Goal: Transaction & Acquisition: Purchase product/service

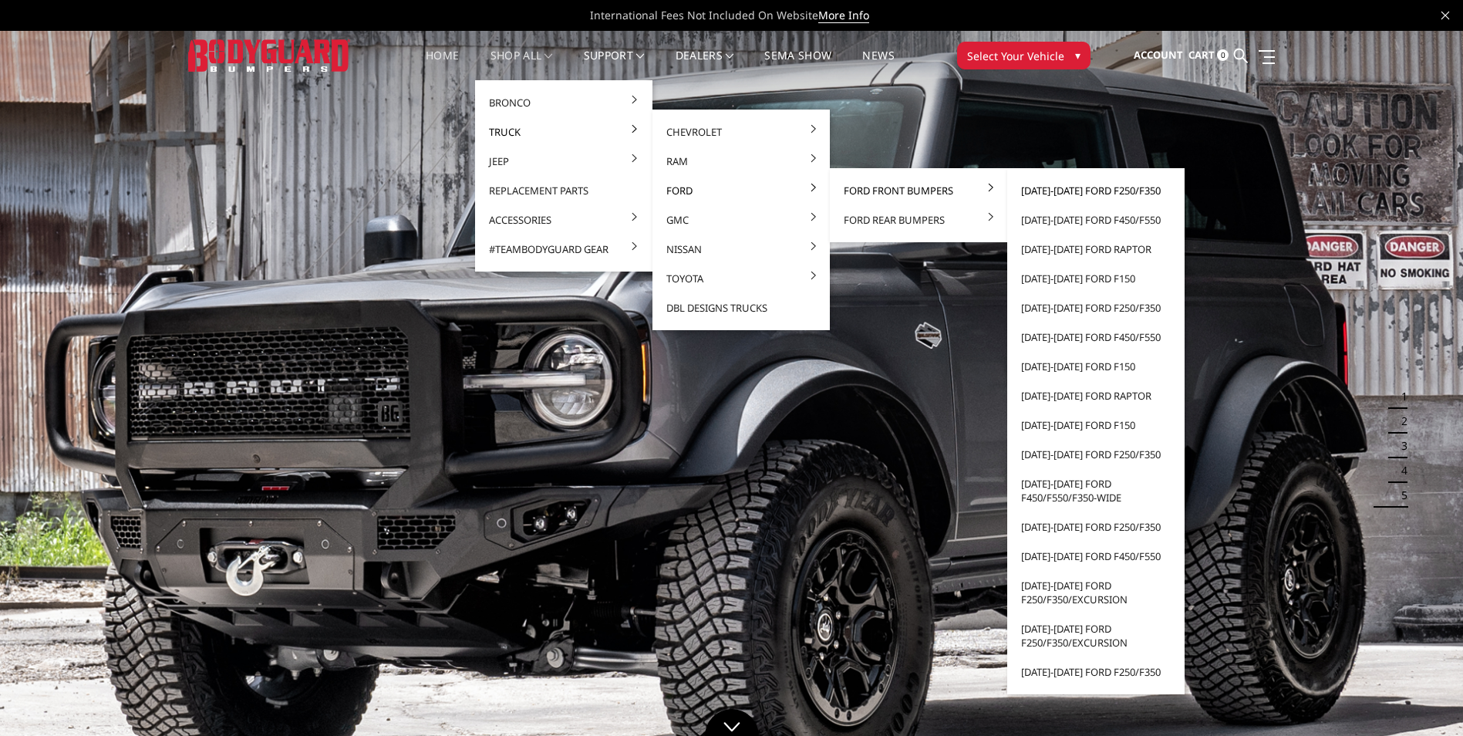
click at [1030, 188] on link "[DATE]-[DATE] Ford F250/F350" at bounding box center [1095, 190] width 165 height 29
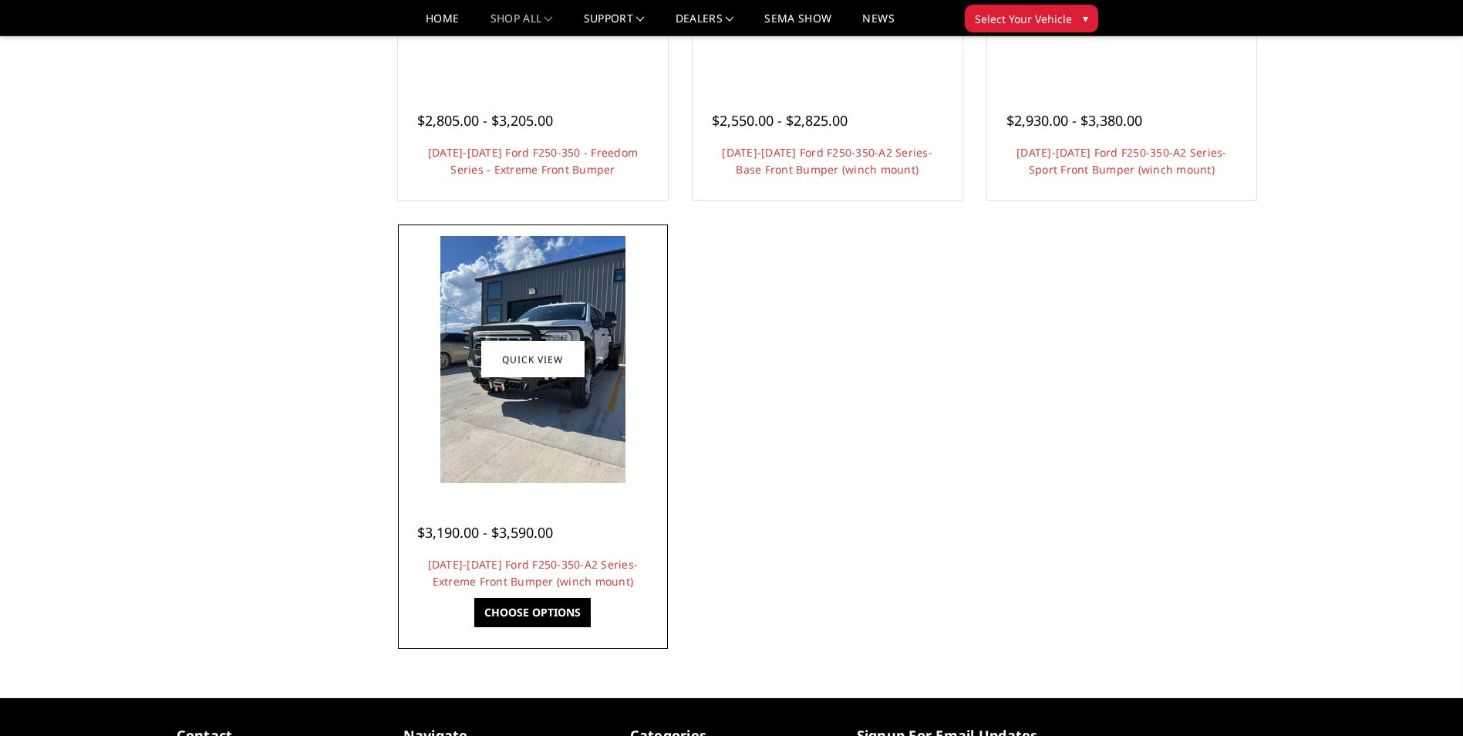
scroll to position [1234, 0]
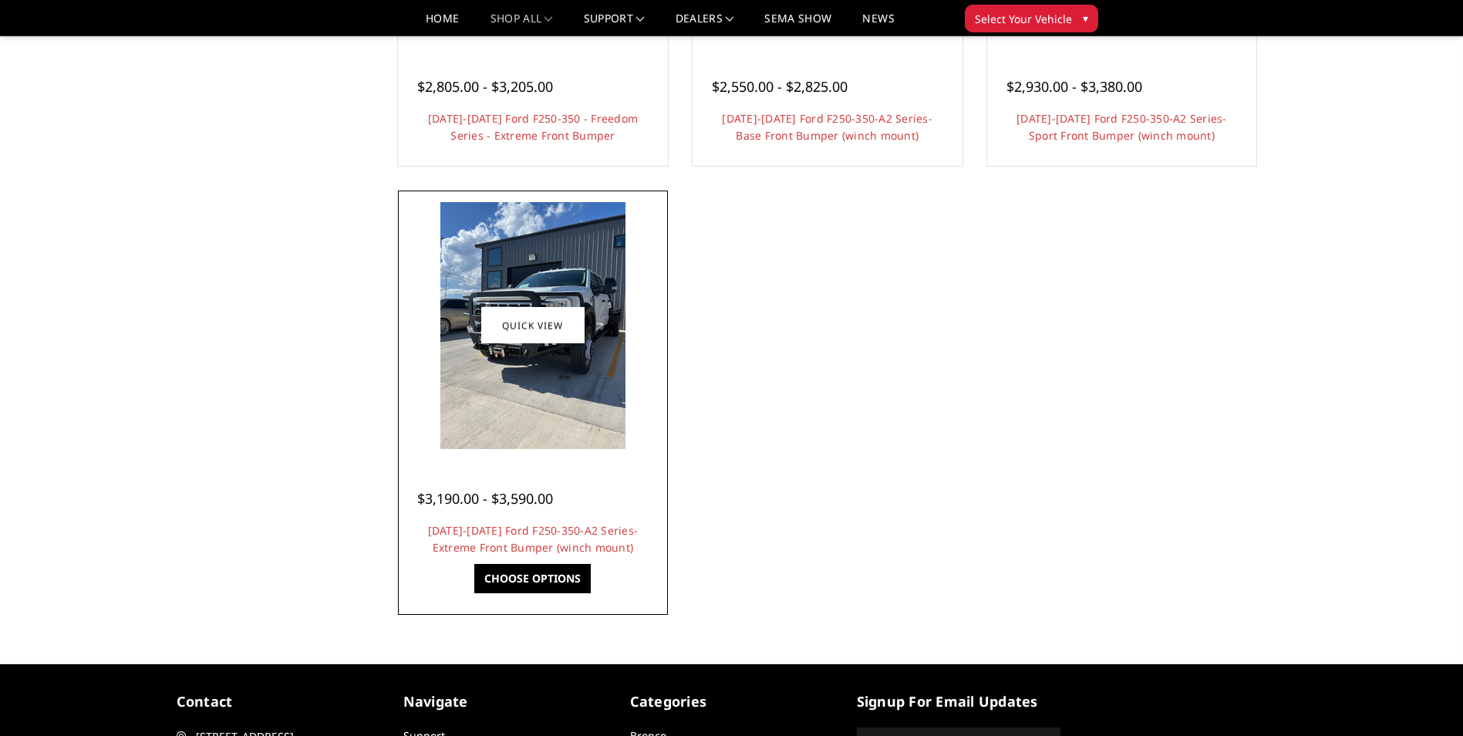
click at [547, 556] on div "$3,190.00 - $3,590.00 [DATE]-[DATE] Ford F250-350-A2 Series-Extreme Front Bumpe…" at bounding box center [533, 515] width 262 height 117
click at [555, 540] on link "[DATE]-[DATE] Ford F250-350-A2 Series-Extreme Front Bumper (winch mount)" at bounding box center [533, 539] width 211 height 32
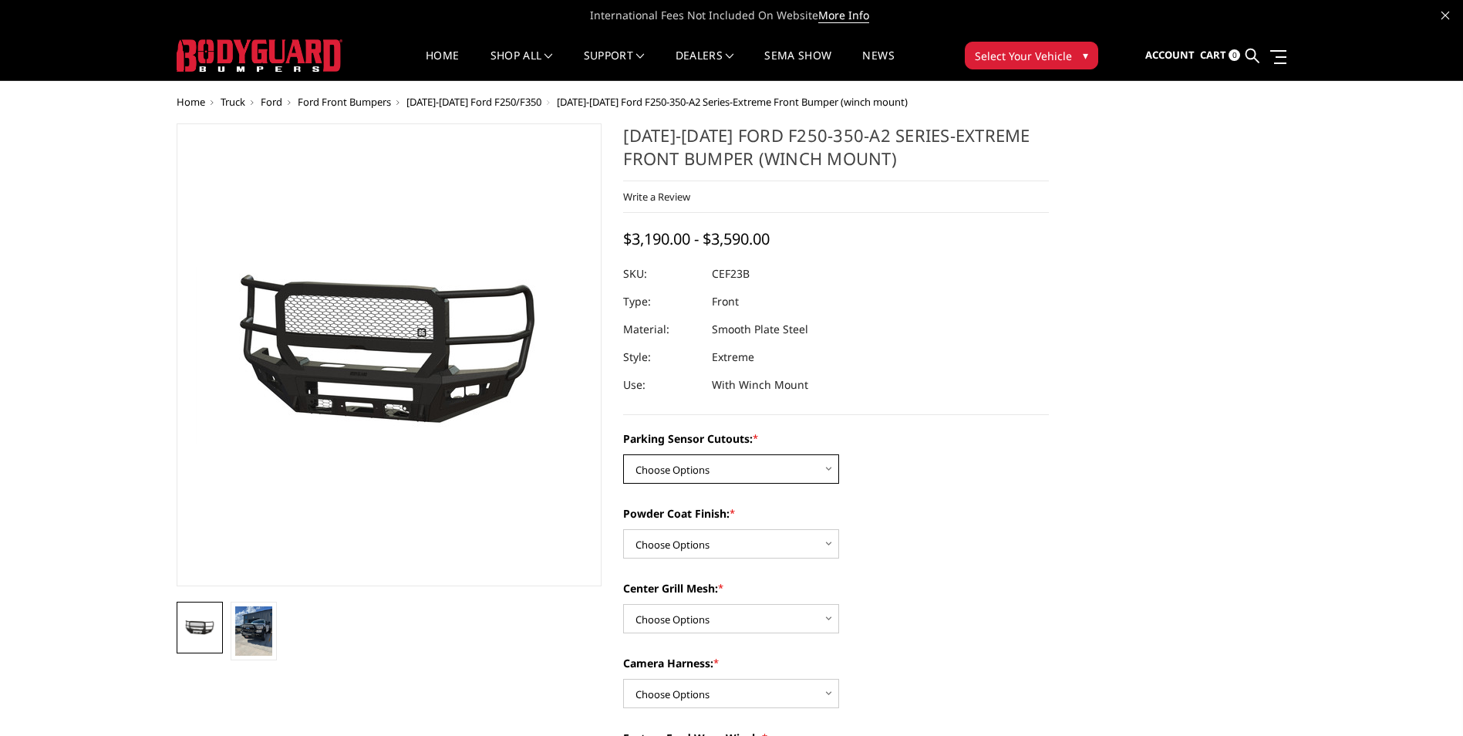
click at [688, 469] on select "Choose Options No-Without Parking Sensor Cutouts Yes-With Parking Sensor Cutouts" at bounding box center [731, 468] width 216 height 29
select select "2420"
click at [623, 454] on select "Choose Options No-Without Parking Sensor Cutouts Yes-With Parking Sensor Cutouts" at bounding box center [731, 468] width 216 height 29
click at [689, 536] on select "Choose Options Bare Metal Textured Black Powder Coat" at bounding box center [731, 543] width 216 height 29
select select "2423"
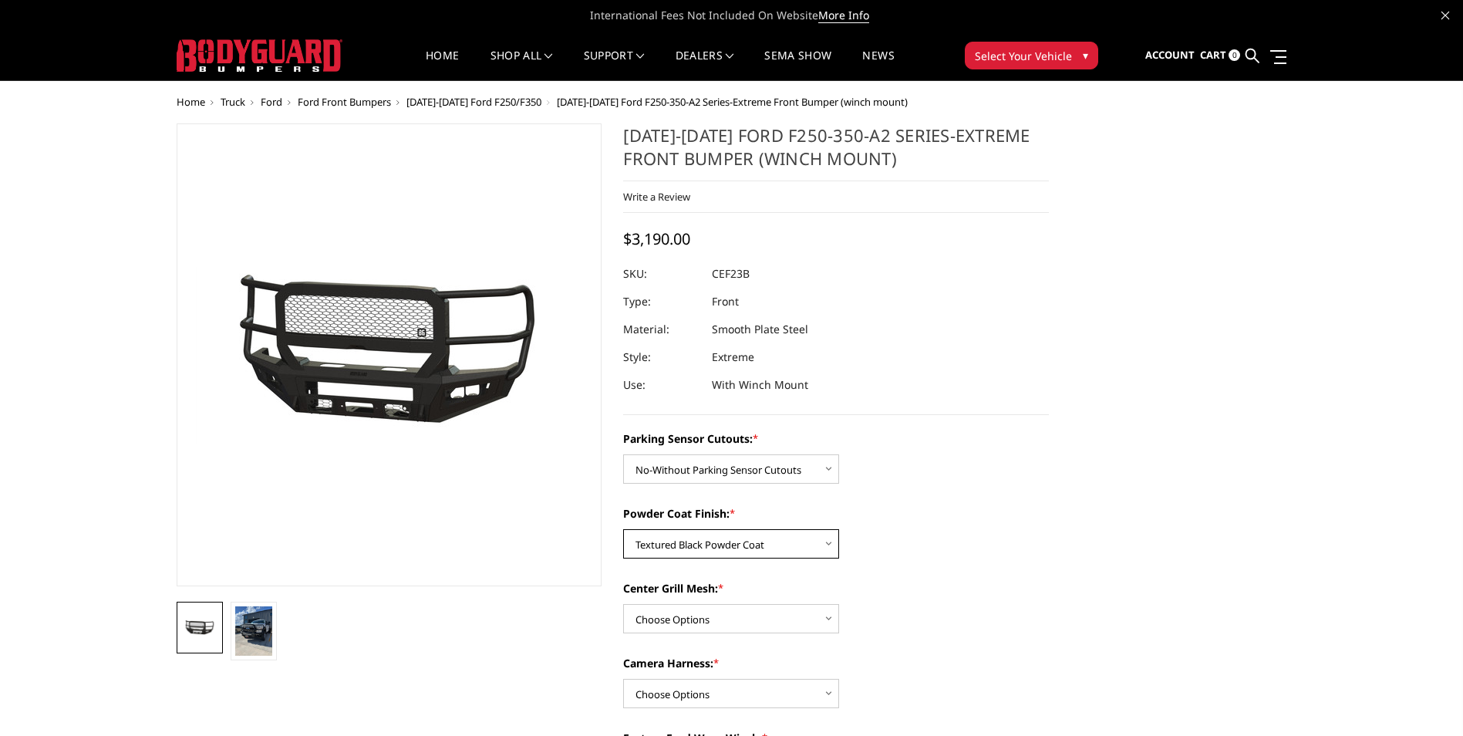
click at [623, 529] on select "Choose Options Bare Metal Textured Black Powder Coat" at bounding box center [731, 543] width 216 height 29
click at [695, 623] on select "Choose Options With Center Grill Mesh Without Center Grill Mesh" at bounding box center [731, 618] width 216 height 29
select select "2424"
click at [623, 604] on select "Choose Options With Center Grill Mesh Without Center Grill Mesh" at bounding box center [731, 618] width 216 height 29
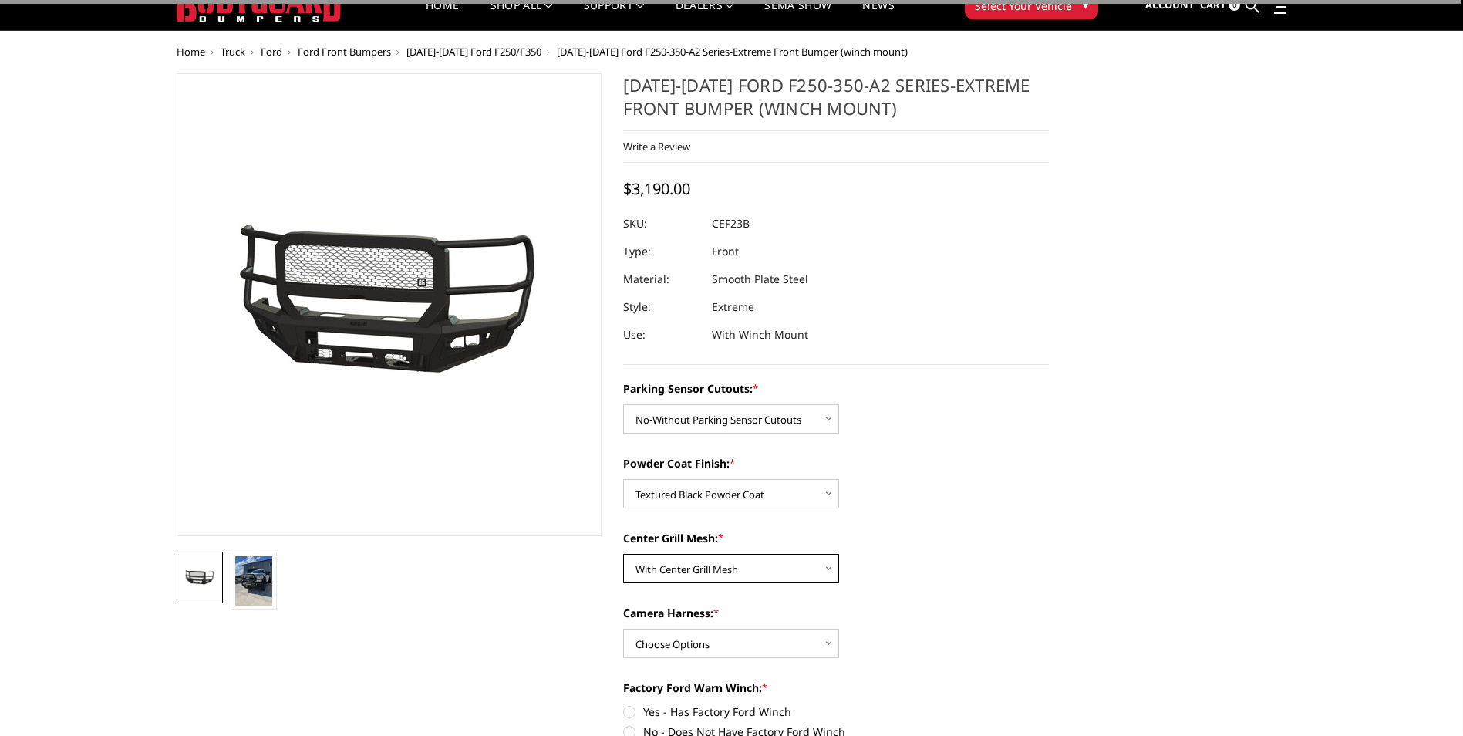
scroll to position [77, 0]
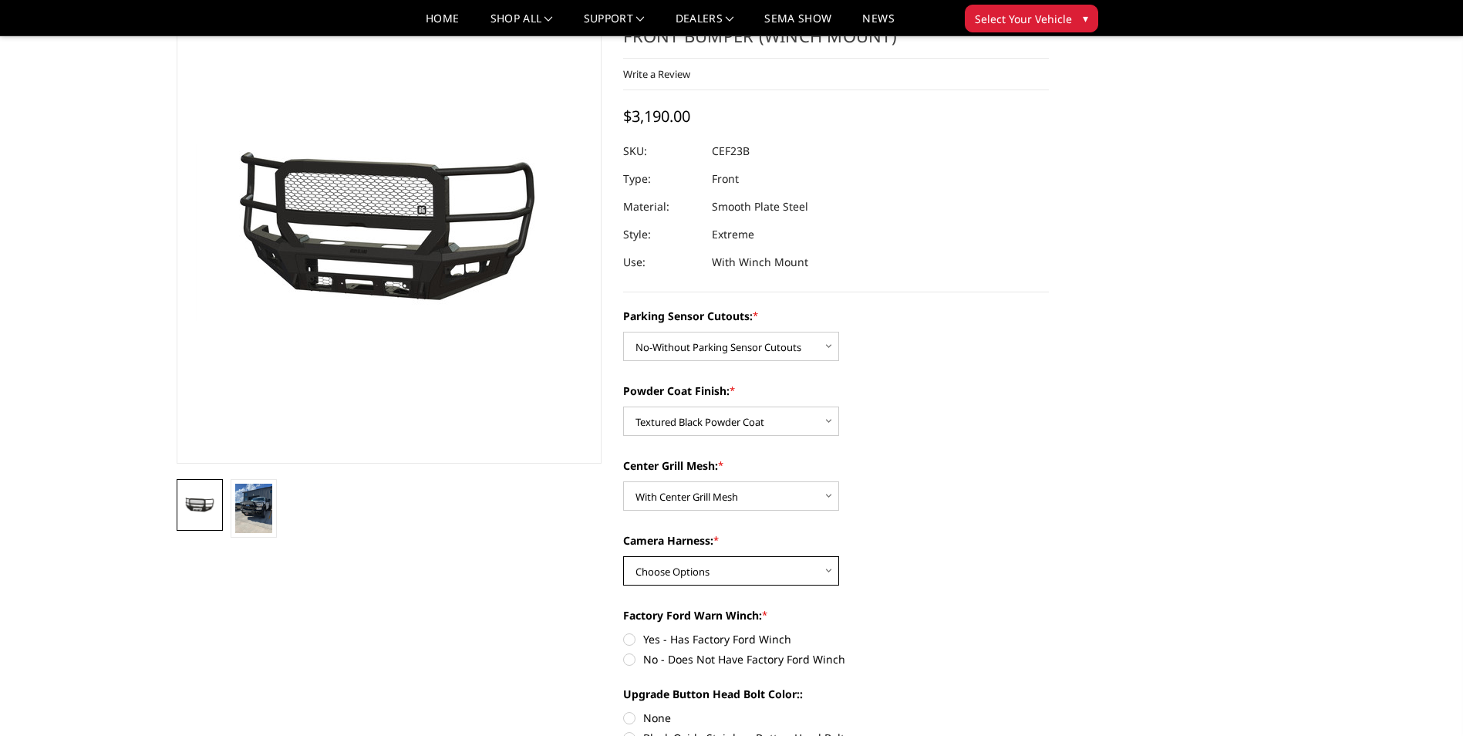
click at [685, 558] on select "Choose Options WITH Camera Harness WITHOUT Camera Harness" at bounding box center [731, 570] width 216 height 29
select select "2426"
click at [623, 556] on select "Choose Options WITH Camera Harness WITHOUT Camera Harness" at bounding box center [731, 570] width 216 height 29
click at [632, 656] on label "No - Does Not Have Factory Ford Winch" at bounding box center [836, 659] width 426 height 16
click at [1049, 632] on input "No - Does Not Have Factory Ford Winch" at bounding box center [1049, 631] width 1 height 1
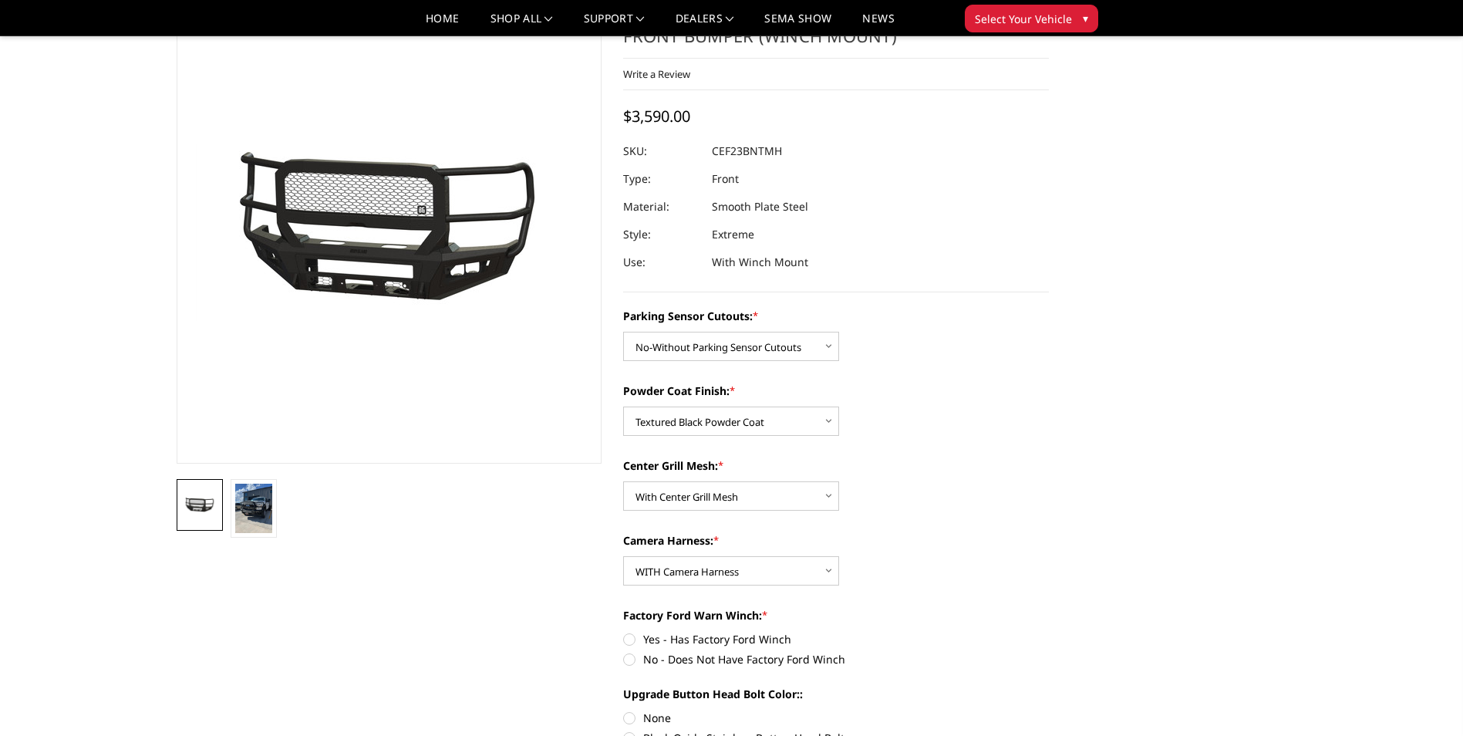
radio input "true"
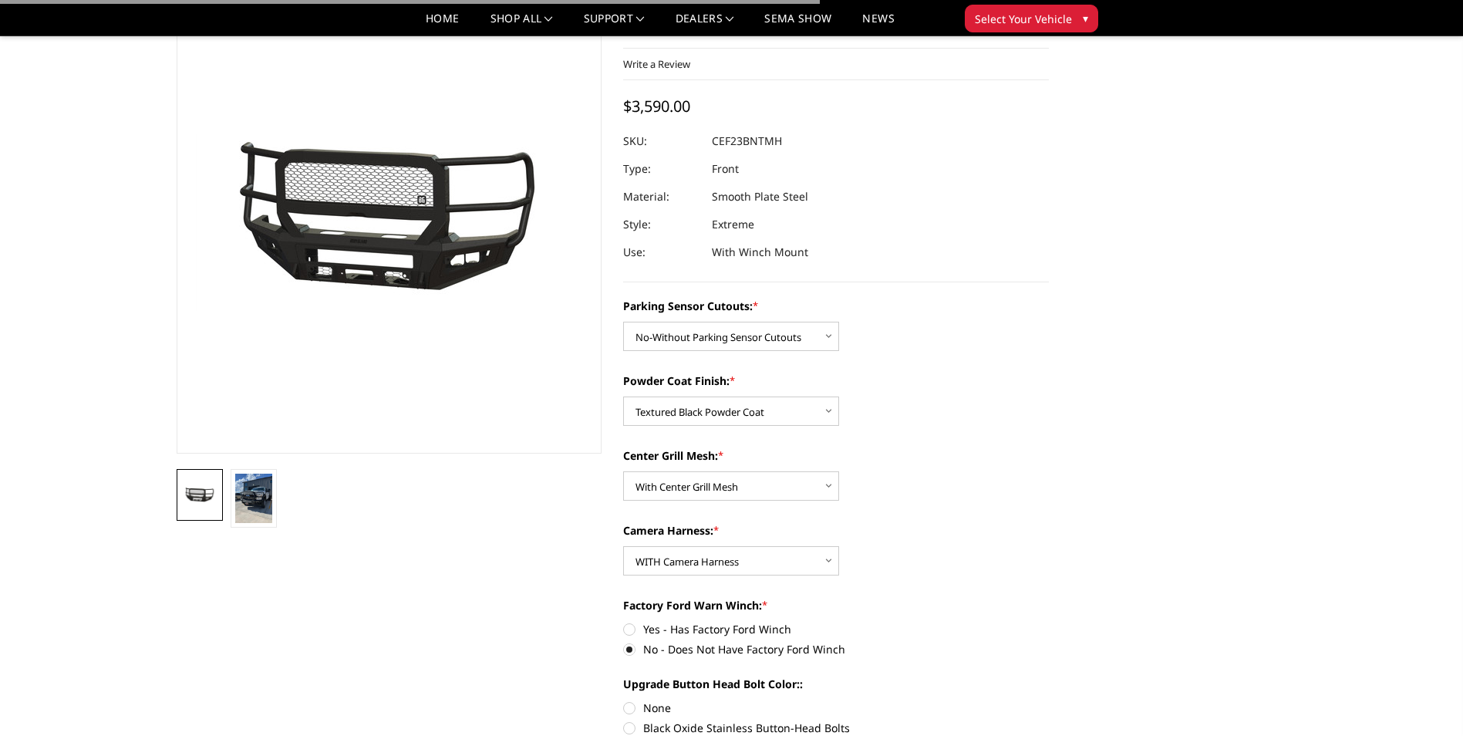
scroll to position [154, 0]
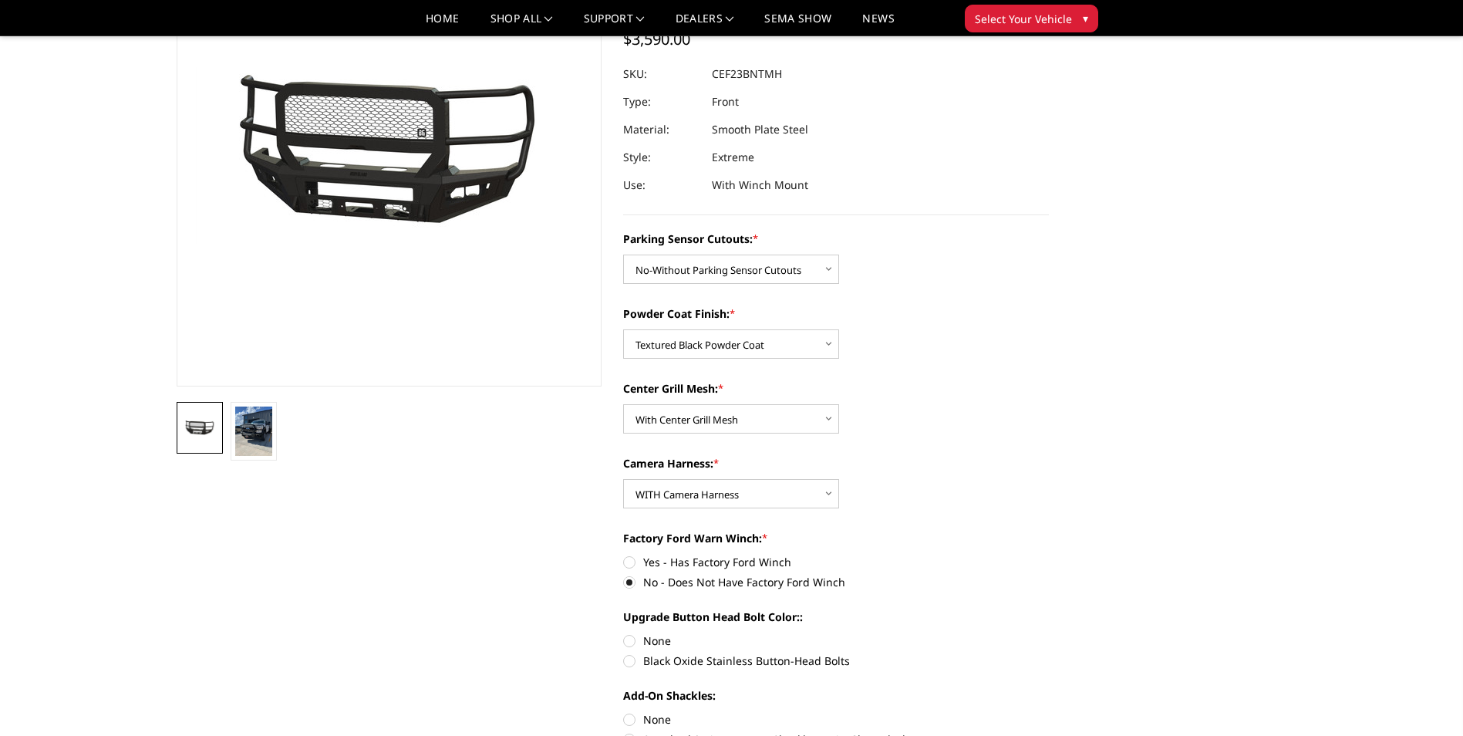
click at [635, 661] on label "Black Oxide Stainless Button-Head Bolts" at bounding box center [836, 660] width 426 height 16
click at [1049, 633] on input "Black Oxide Stainless Button-Head Bolts" at bounding box center [1049, 632] width 1 height 1
radio input "true"
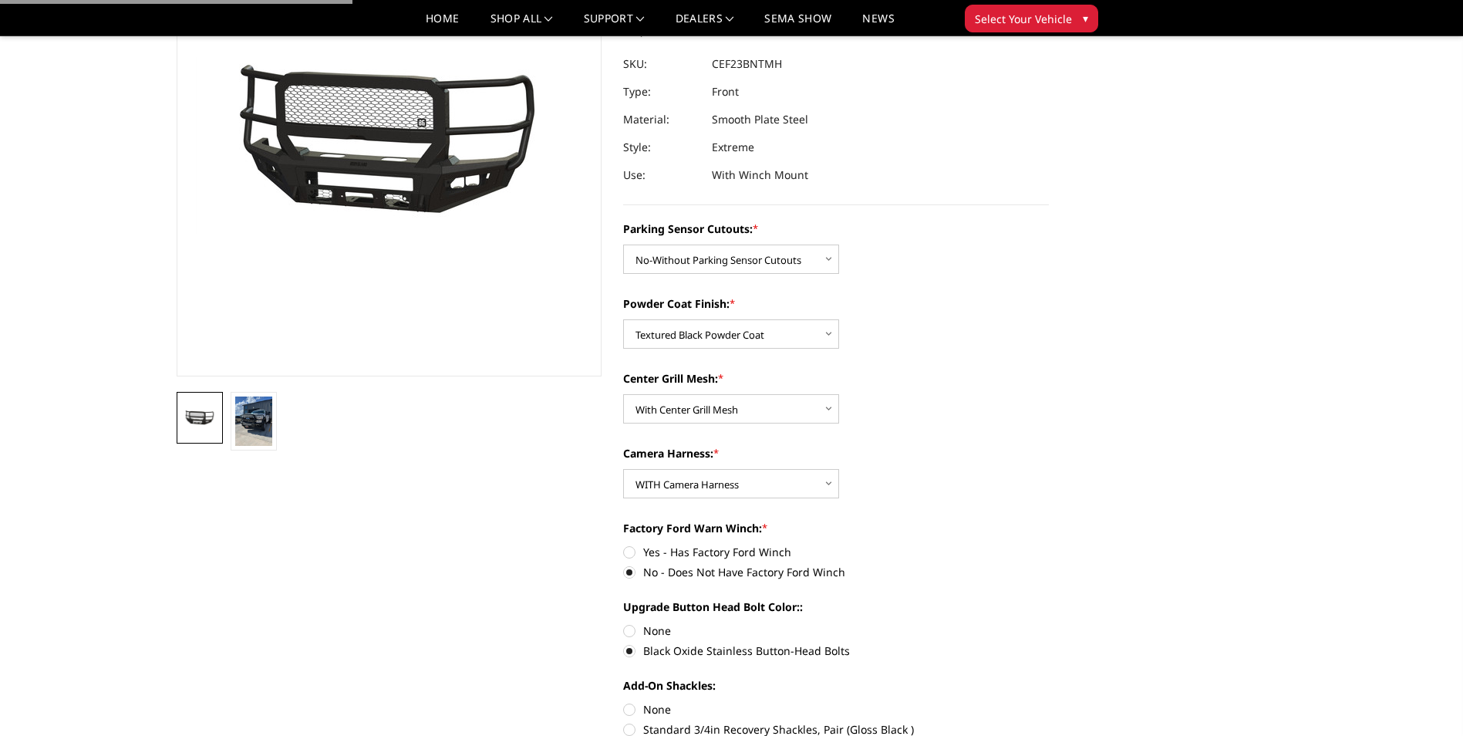
scroll to position [231, 0]
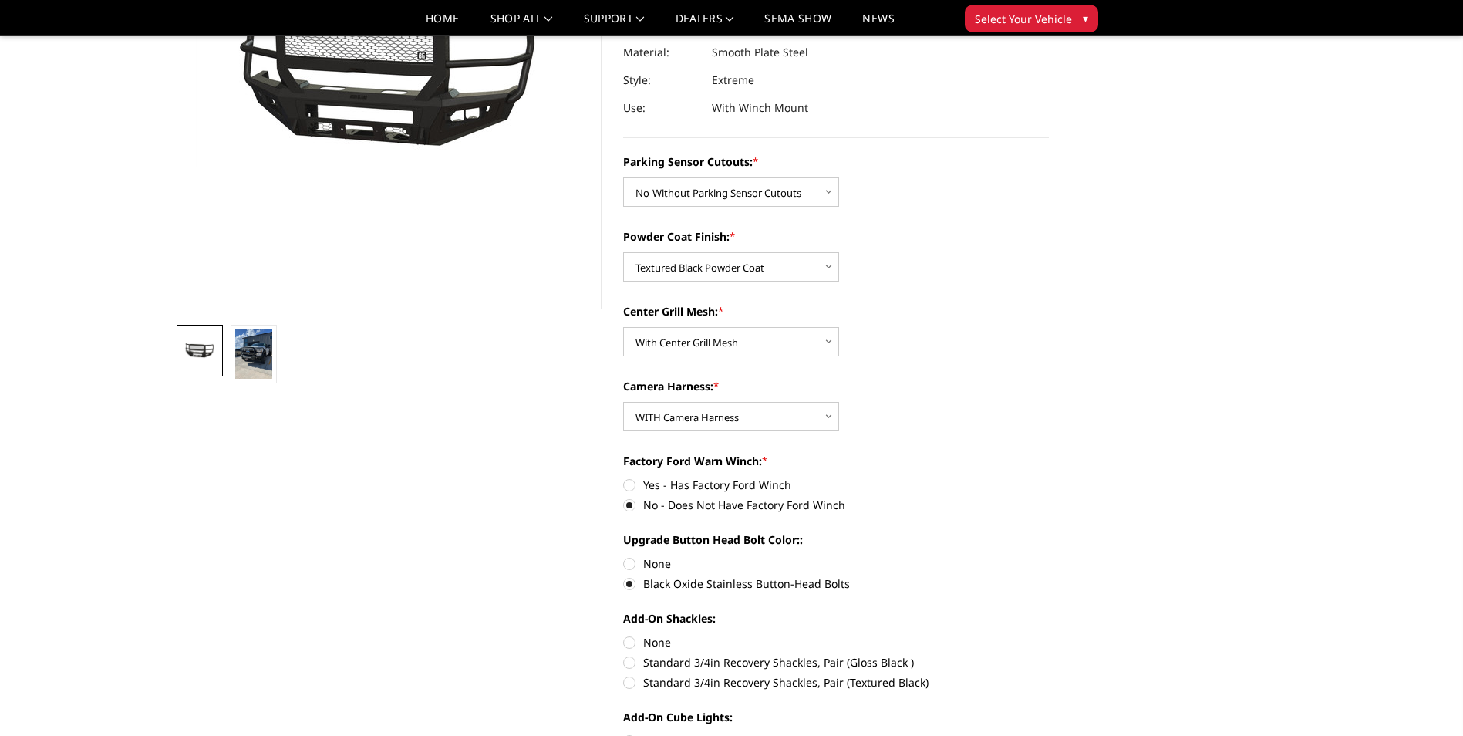
click at [782, 659] on label "Standard 3/4in Recovery Shackles, Pair (Gloss Black )" at bounding box center [836, 662] width 426 height 16
click at [1049, 635] on input "Standard 3/4in Recovery Shackles, Pair (Gloss Black )" at bounding box center [1049, 634] width 1 height 1
radio input "true"
click at [770, 682] on label "Standard 3/4in Recovery Shackles, Pair (Textured Black)" at bounding box center [836, 682] width 426 height 16
click at [1049, 655] on input "Standard 3/4in Recovery Shackles, Pair (Textured Black)" at bounding box center [1049, 654] width 1 height 1
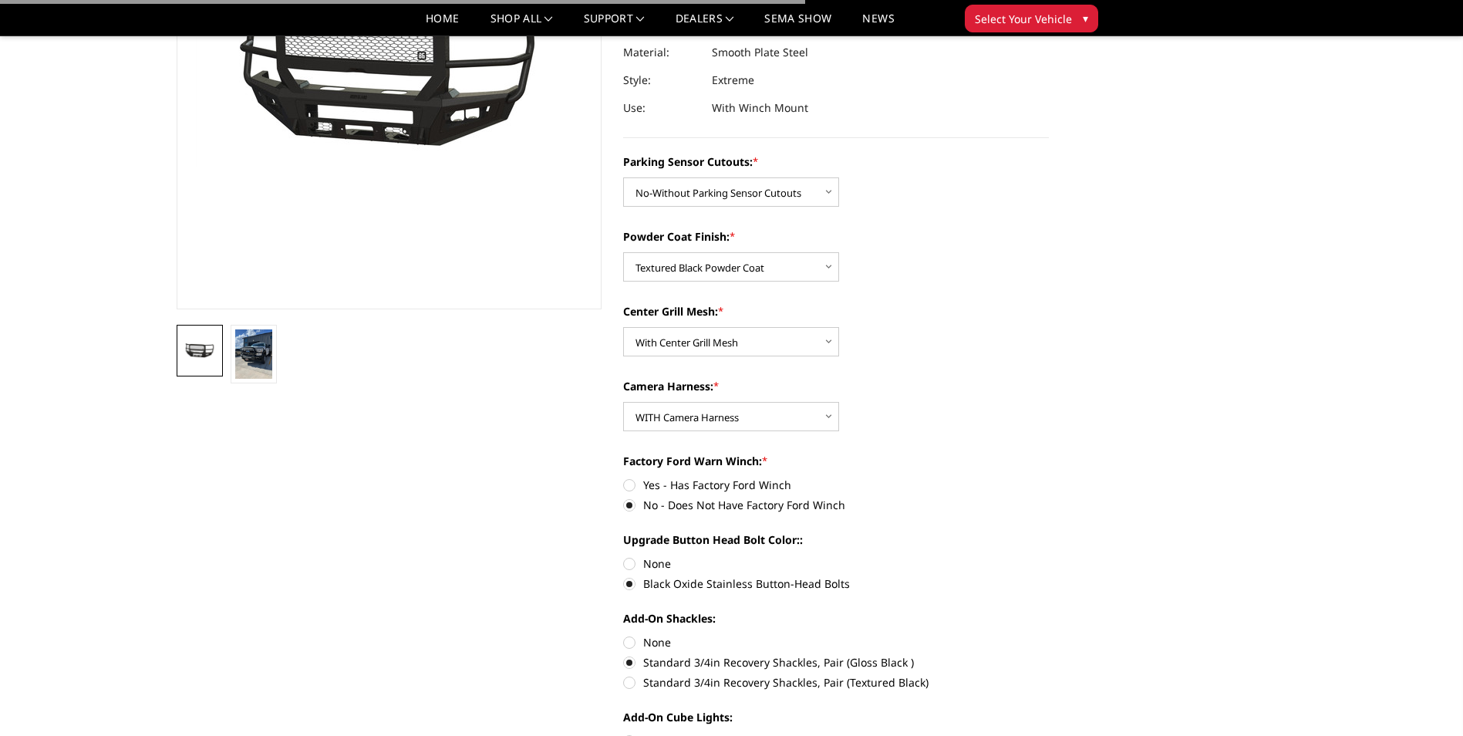
radio input "true"
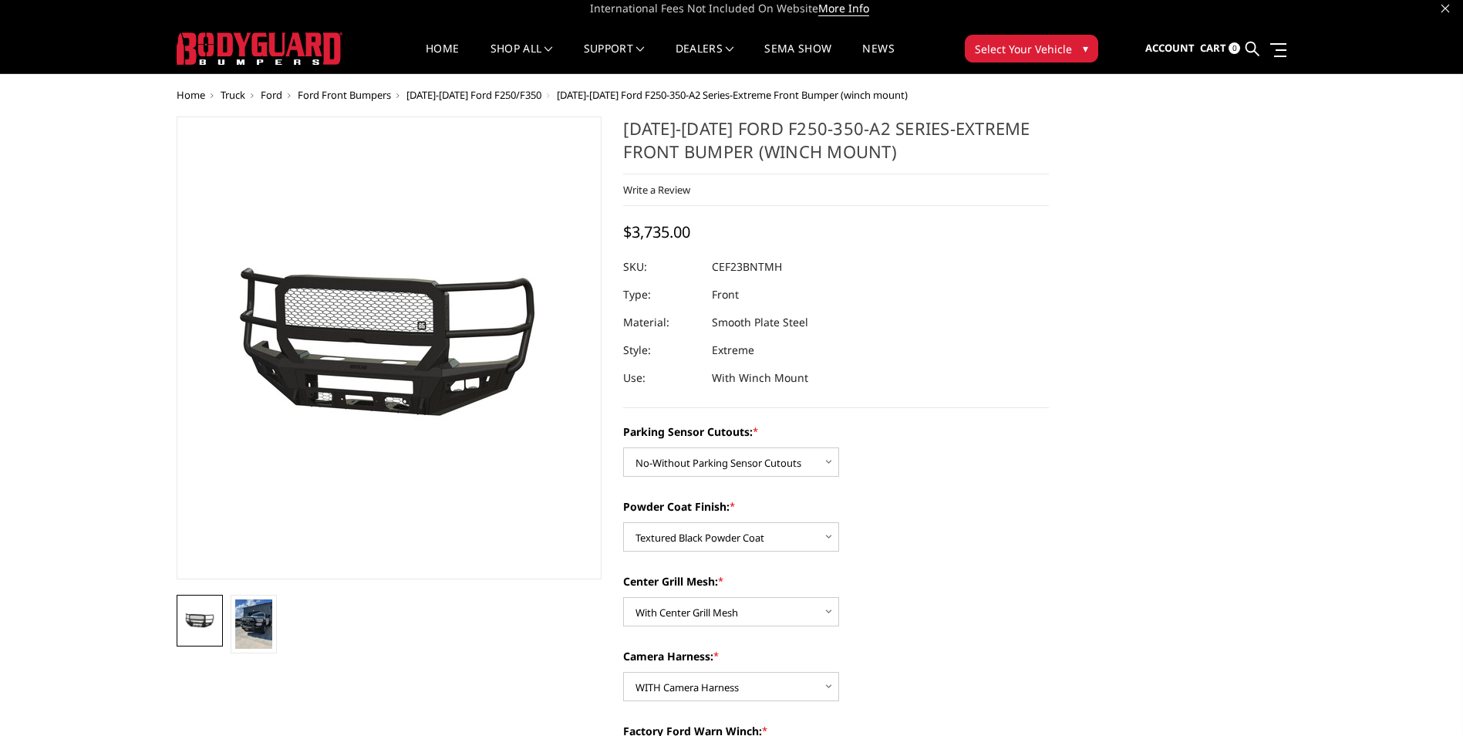
scroll to position [0, 0]
